Goal: Information Seeking & Learning: Learn about a topic

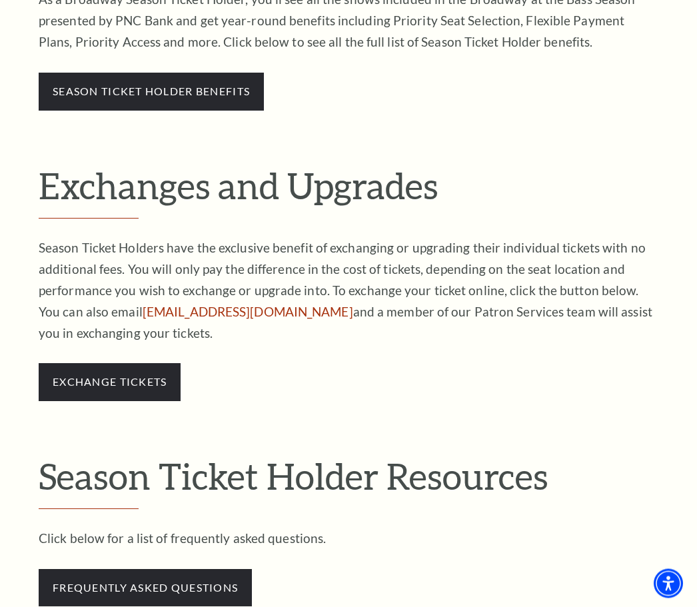
scroll to position [798, 0]
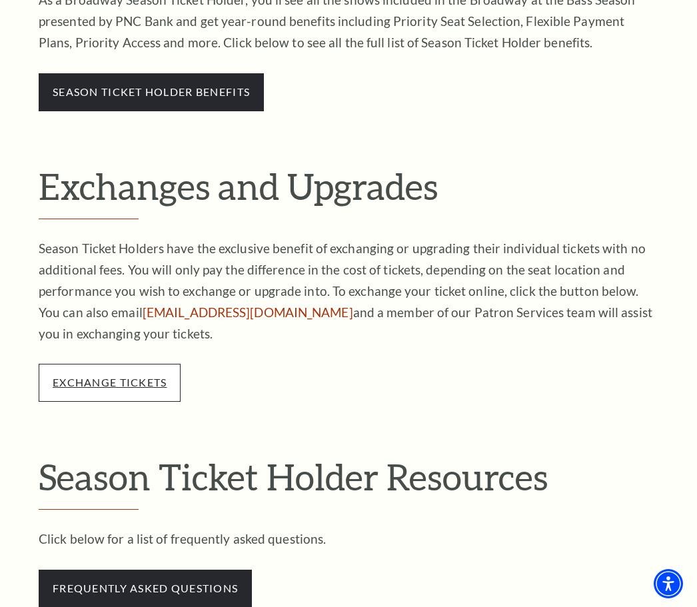
click at [153, 376] on link "exchange tickets" at bounding box center [110, 382] width 114 height 13
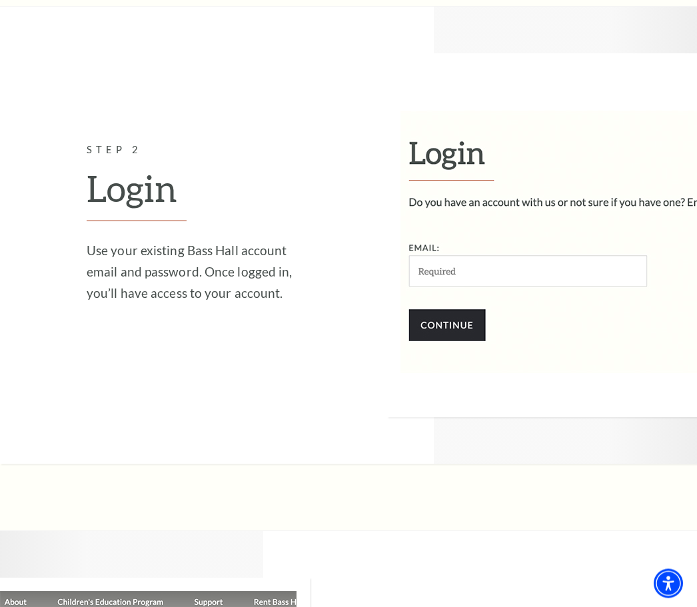
scroll to position [1489, 0]
click at [532, 257] on img at bounding box center [542, 235] width 310 height 364
click at [438, 249] on img at bounding box center [542, 235] width 310 height 364
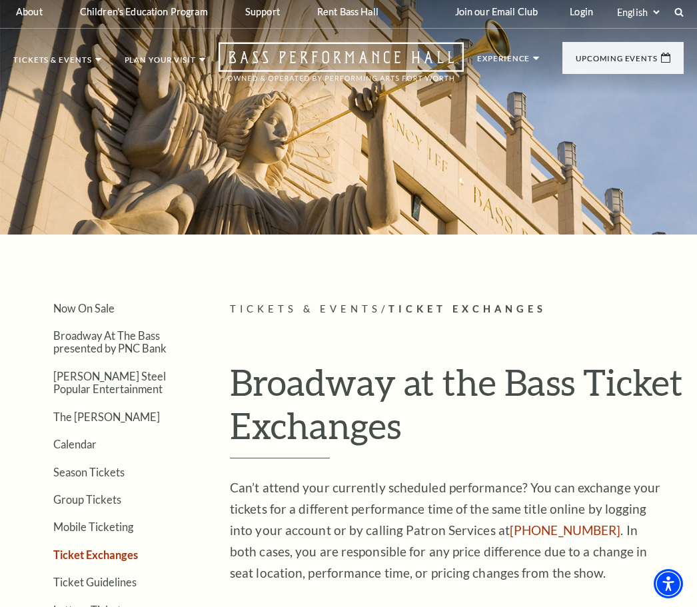
scroll to position [35, 0]
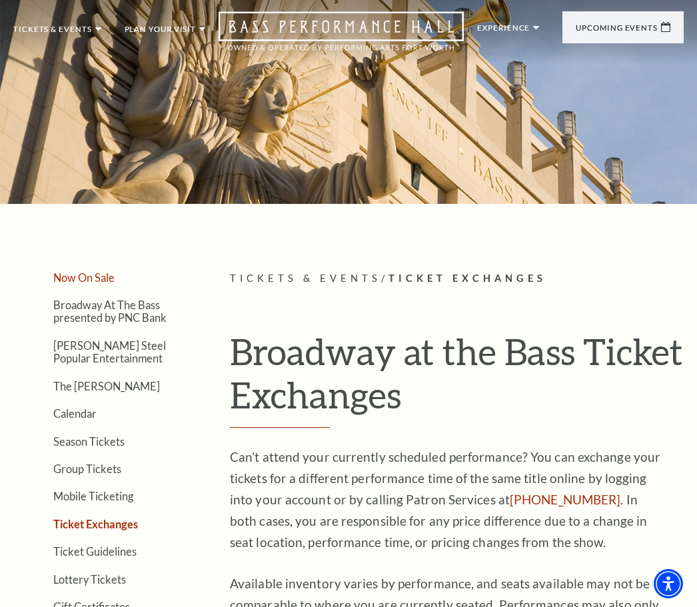
click at [95, 275] on link "Now On Sale" at bounding box center [83, 277] width 61 height 13
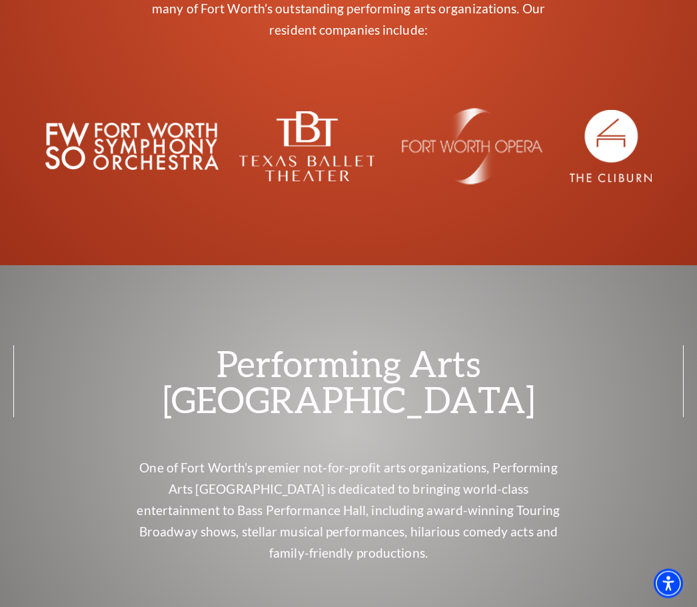
scroll to position [9095, 0]
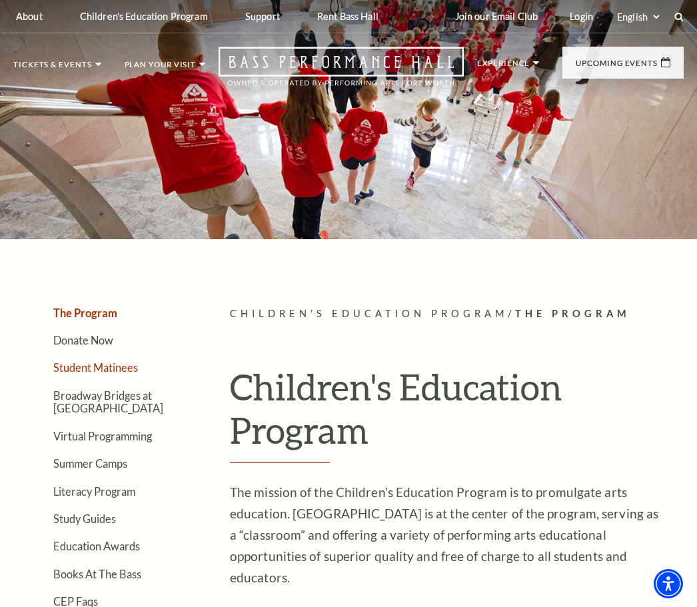
click at [116, 369] on link "Student Matinees" at bounding box center [95, 367] width 85 height 13
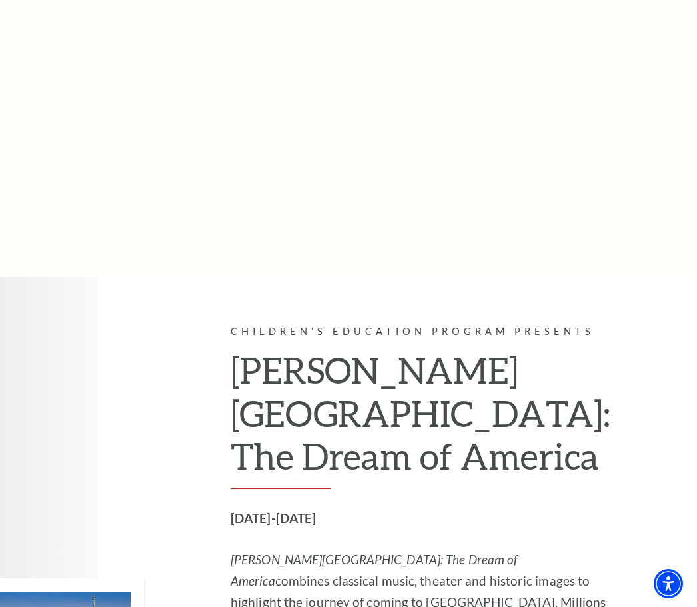
scroll to position [803, 0]
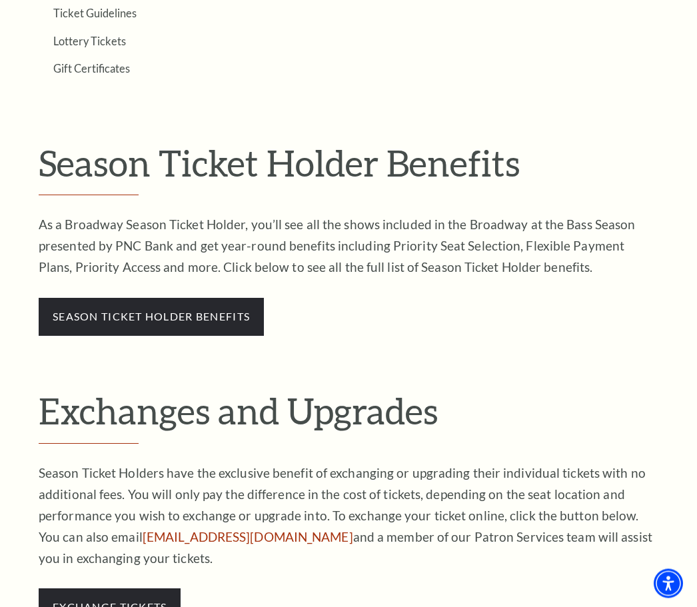
scroll to position [572, 0]
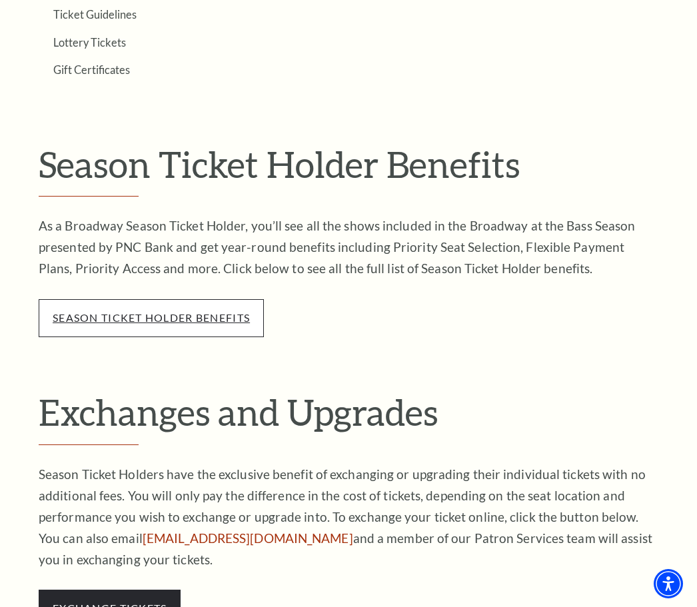
click at [213, 311] on link "season ticket holder benefits" at bounding box center [151, 317] width 197 height 13
